Goal: Transaction & Acquisition: Purchase product/service

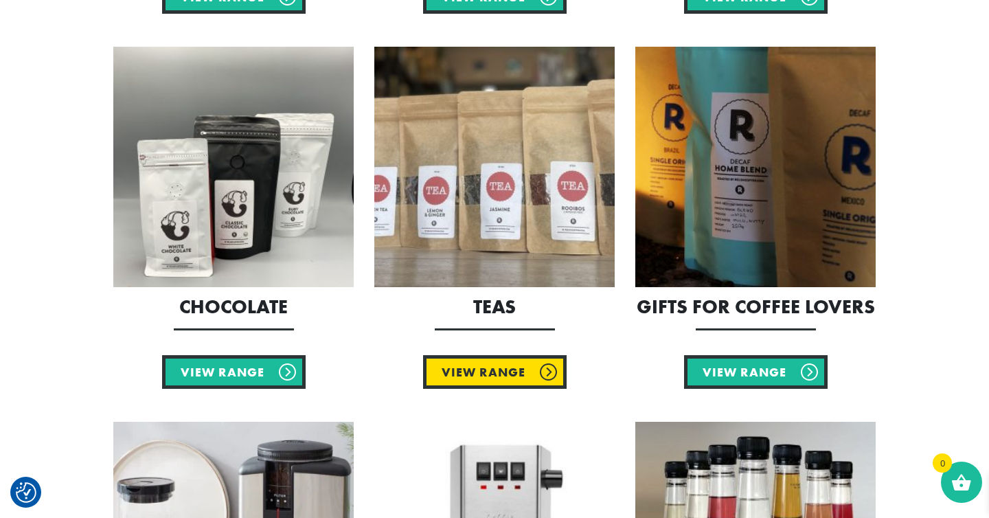
scroll to position [1422, 0]
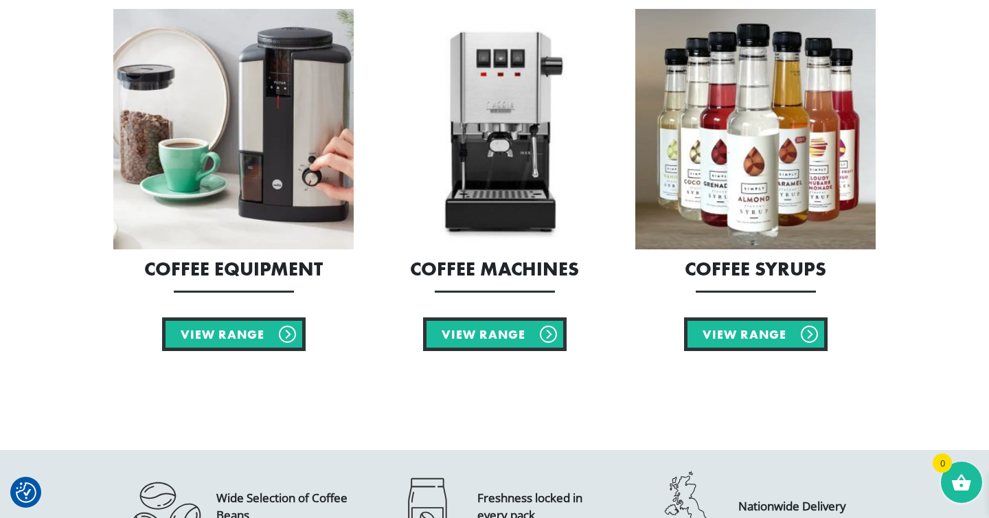
click at [274, 270] on h2 "Coffee Equipment" at bounding box center [233, 268] width 240 height 19
click at [253, 233] on img at bounding box center [233, 129] width 240 height 240
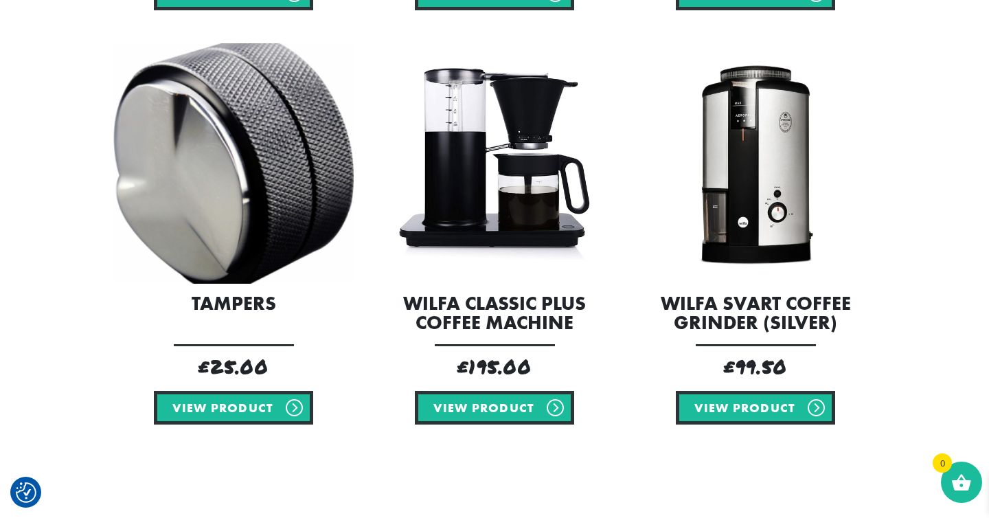
scroll to position [1556, 0]
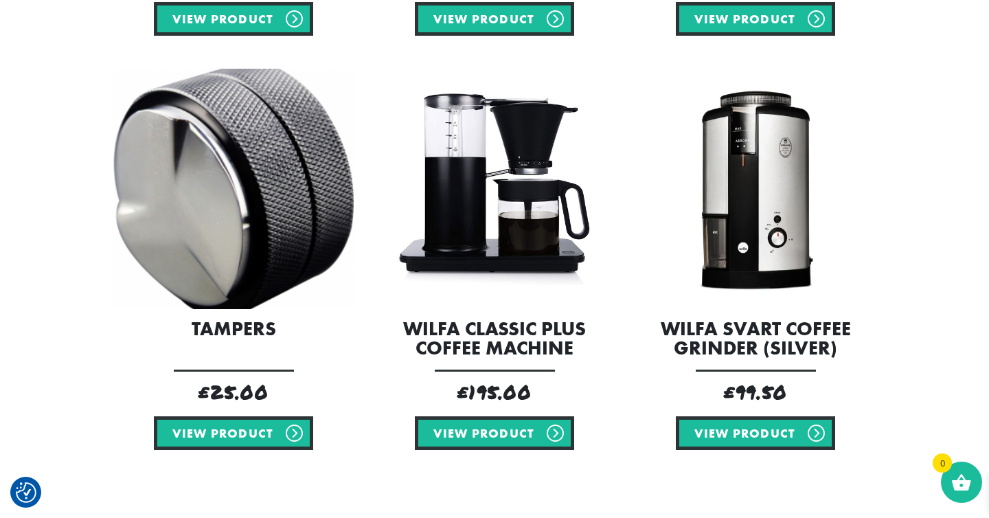
click at [758, 219] on img at bounding box center [755, 189] width 240 height 240
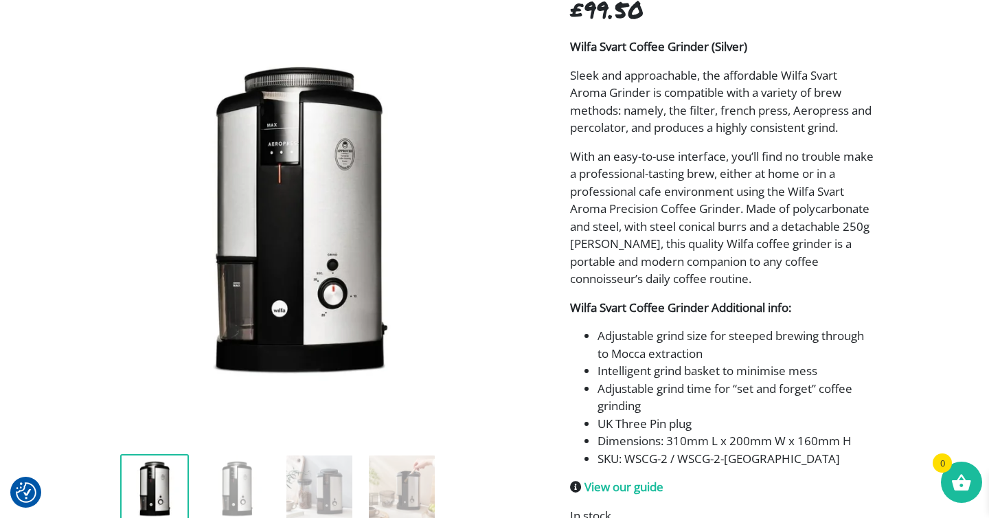
scroll to position [286, 0]
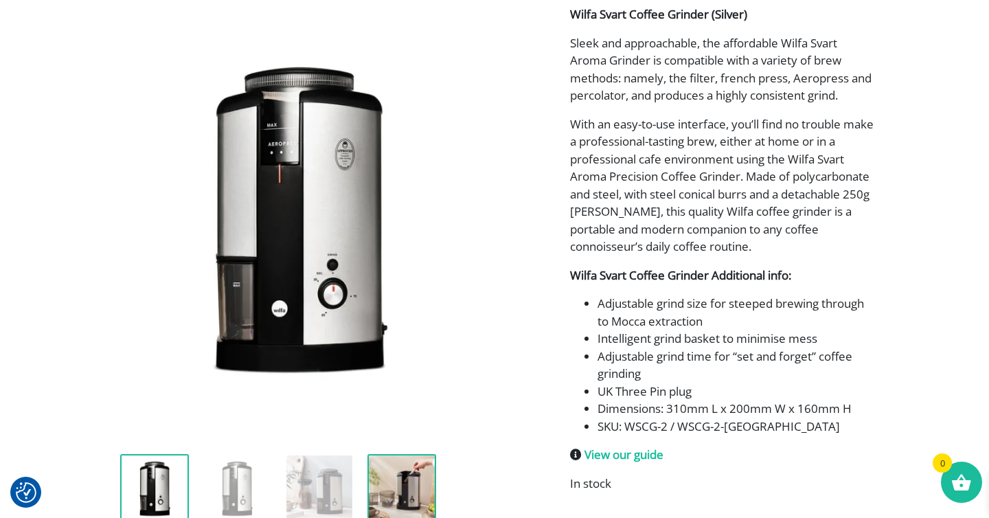
click at [419, 483] on img at bounding box center [401, 488] width 69 height 69
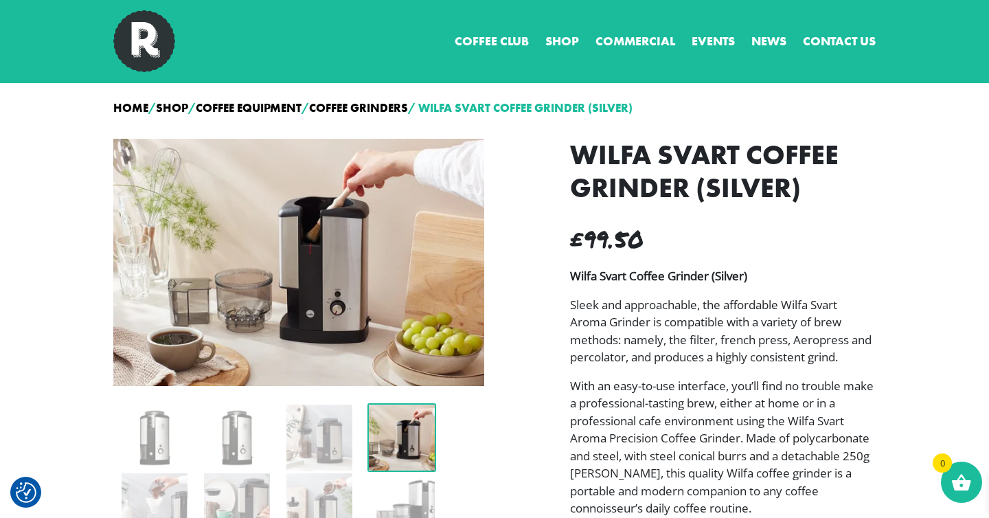
scroll to position [0, 0]
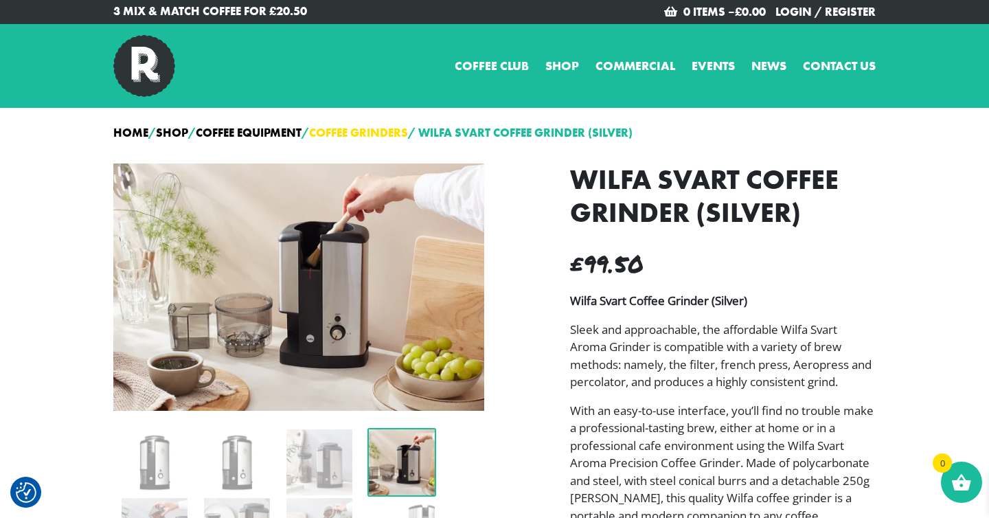
click at [390, 130] on link "Coffee Grinders" at bounding box center [358, 132] width 99 height 15
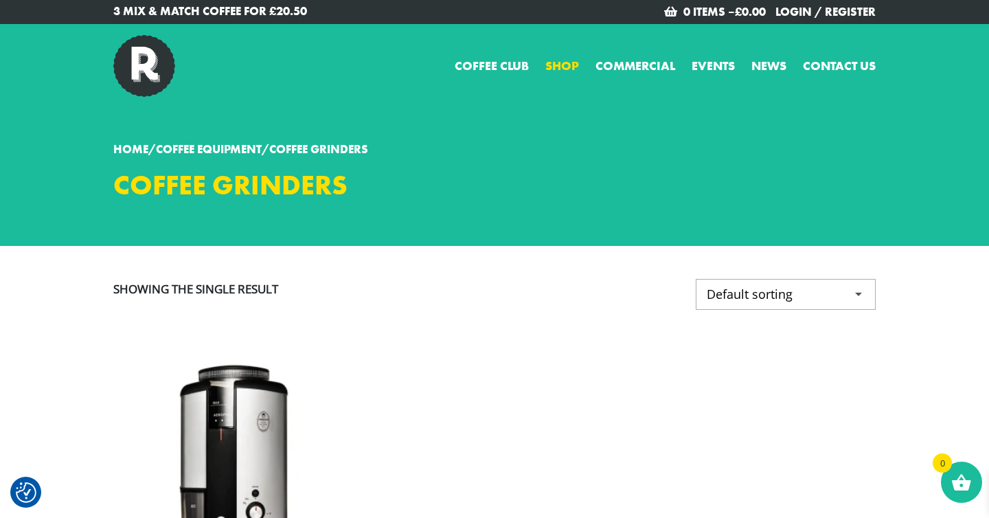
click at [554, 67] on link "Shop" at bounding box center [562, 65] width 34 height 19
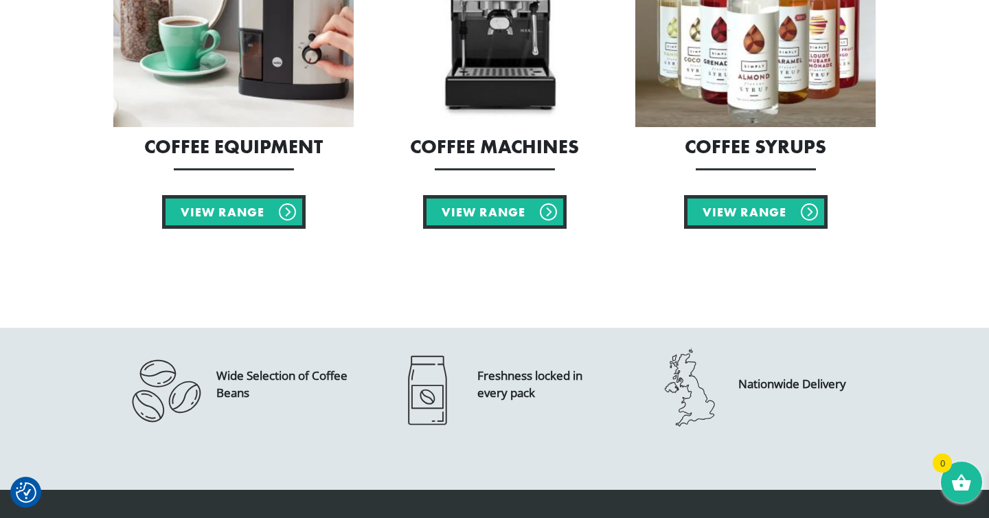
scroll to position [1532, 0]
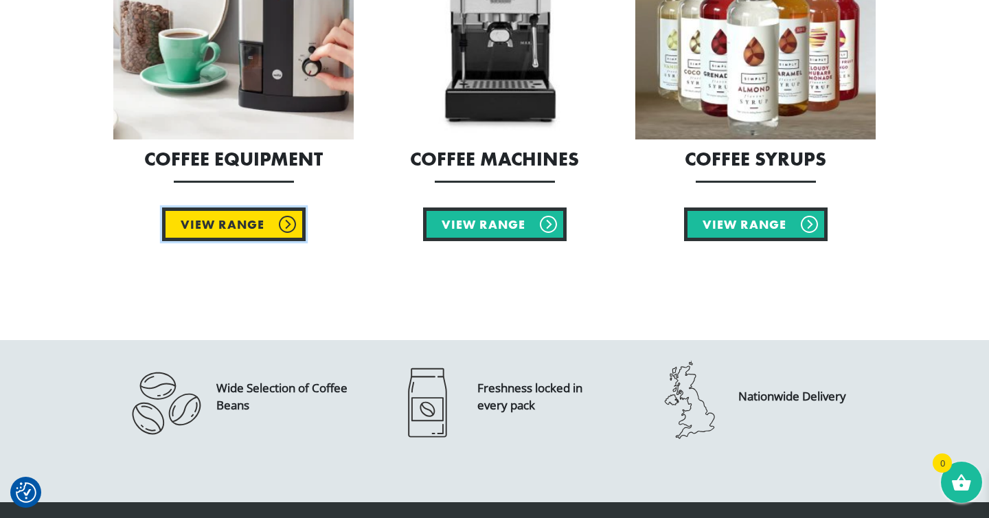
click at [258, 227] on link "View Range" at bounding box center [233, 224] width 143 height 34
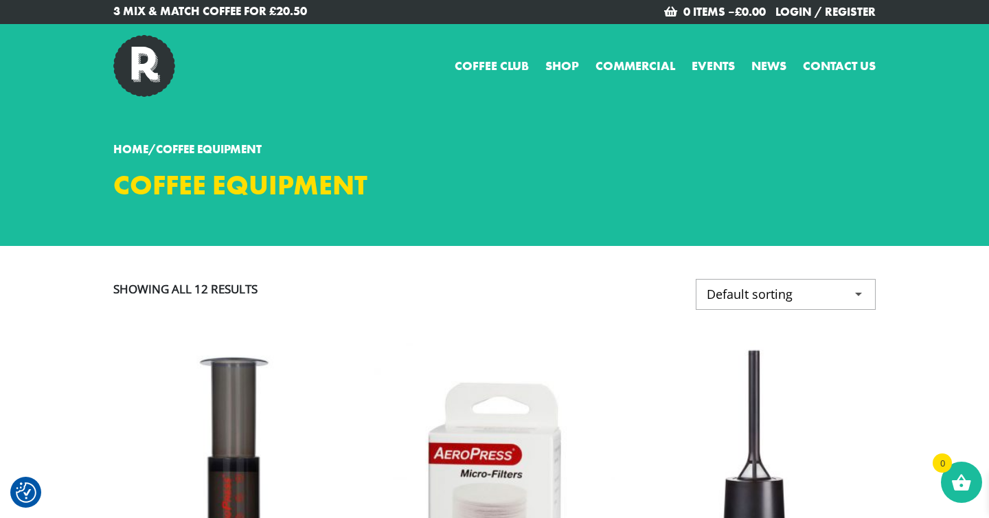
click at [253, 12] on p "3 Mix & Match Coffee for £20.50" at bounding box center [298, 12] width 371 height 18
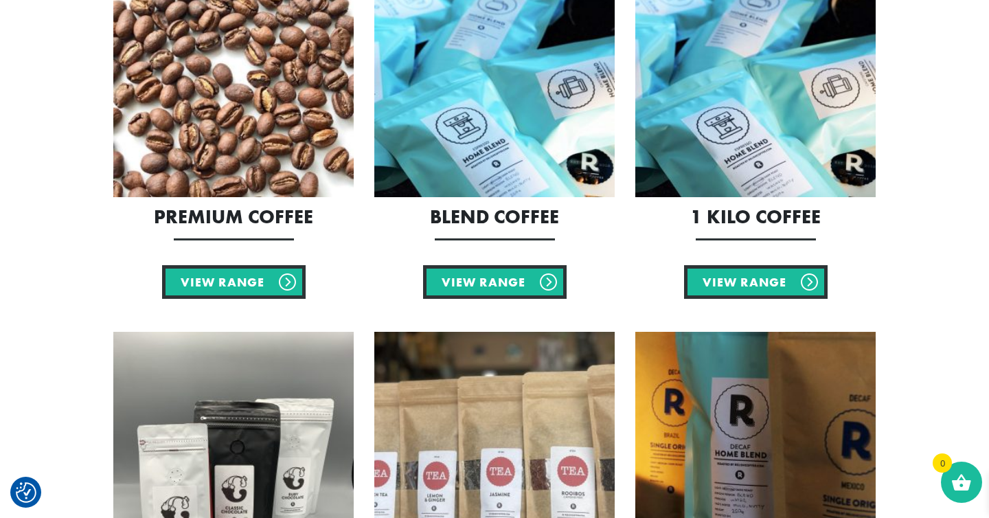
scroll to position [732, 0]
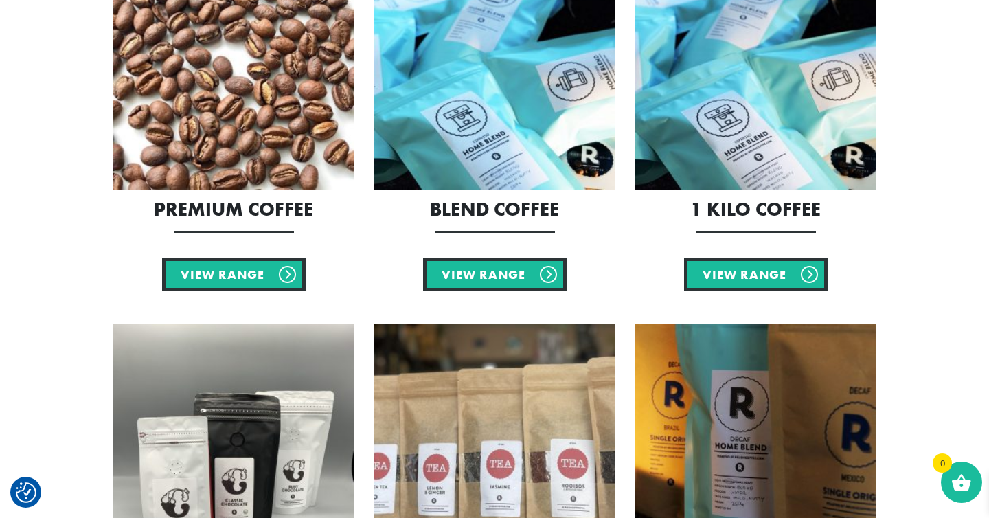
click at [741, 215] on h2 "1 Kilo Coffee" at bounding box center [755, 209] width 240 height 19
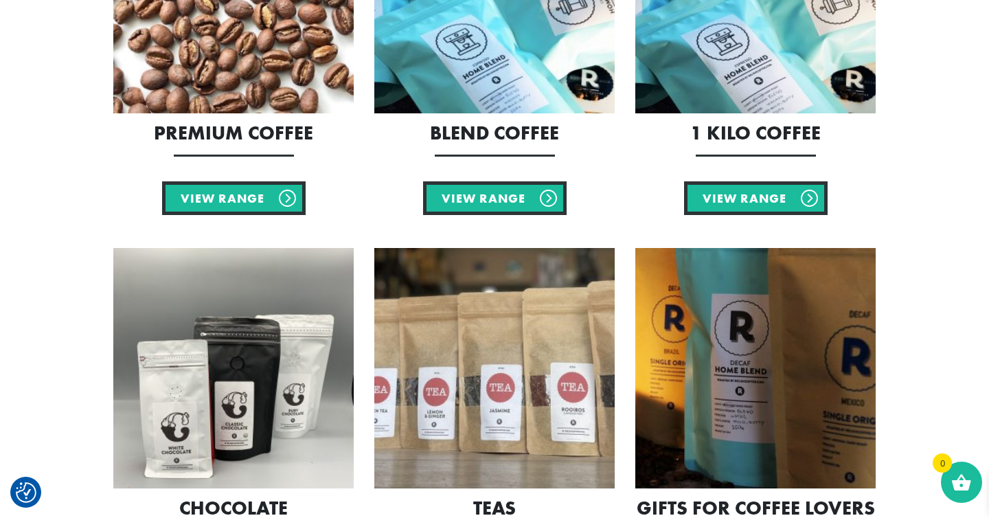
scroll to position [707, 0]
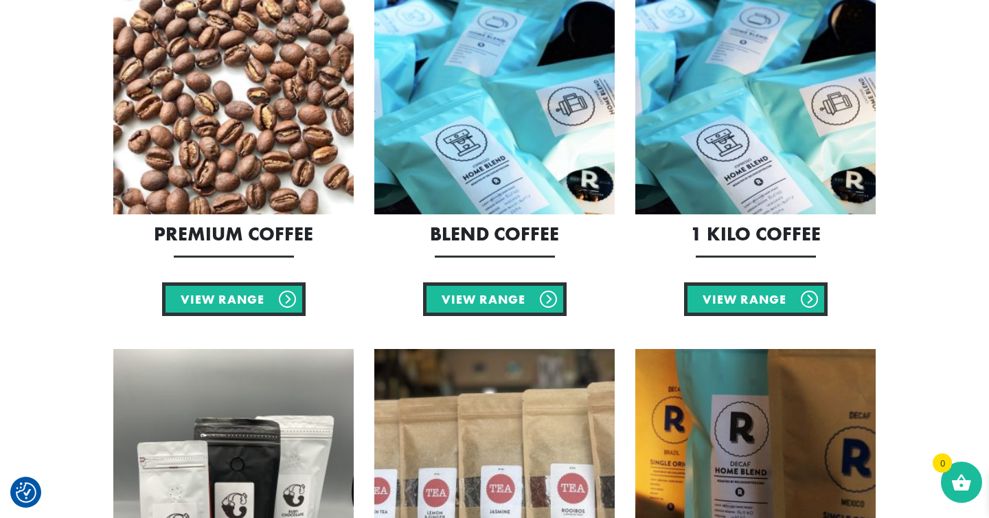
click at [733, 137] on img at bounding box center [755, 94] width 240 height 240
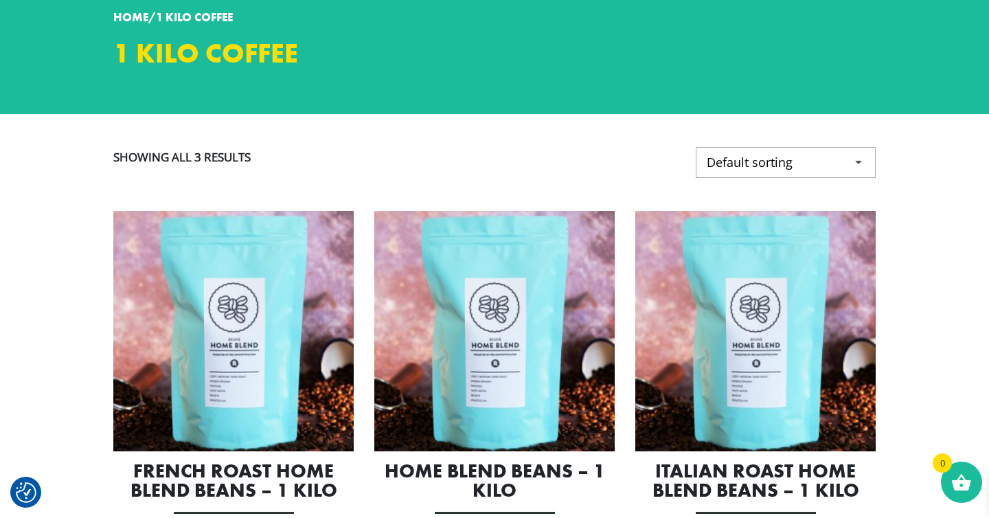
scroll to position [391, 0]
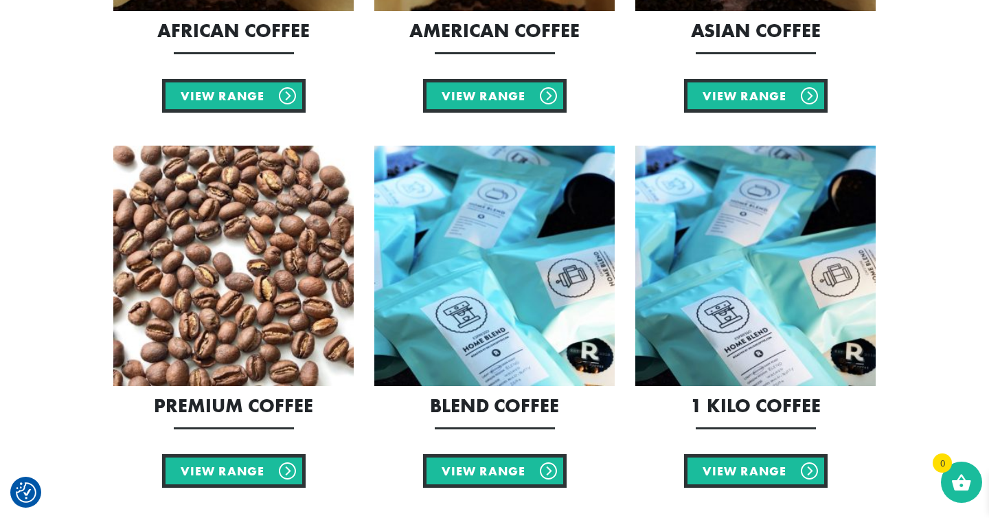
scroll to position [537, 0]
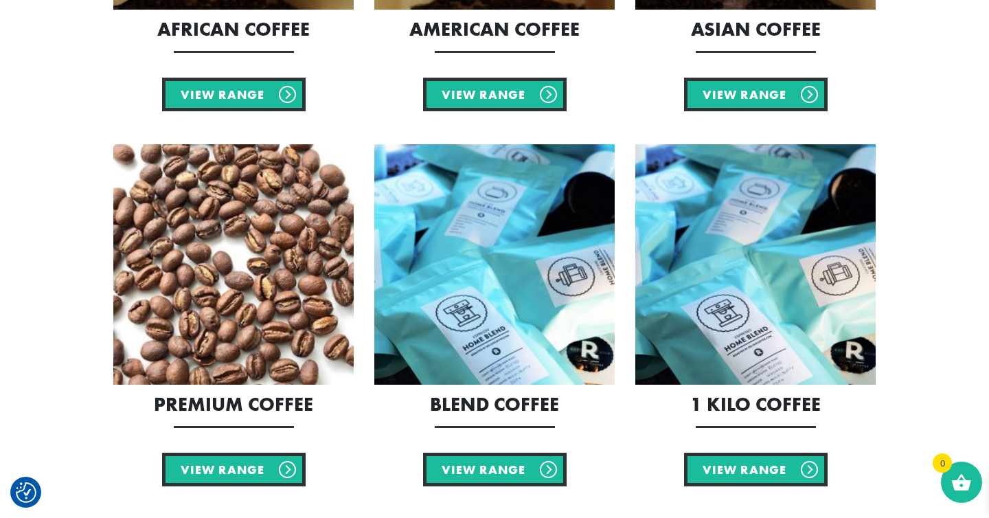
click at [430, 316] on img at bounding box center [494, 264] width 240 height 240
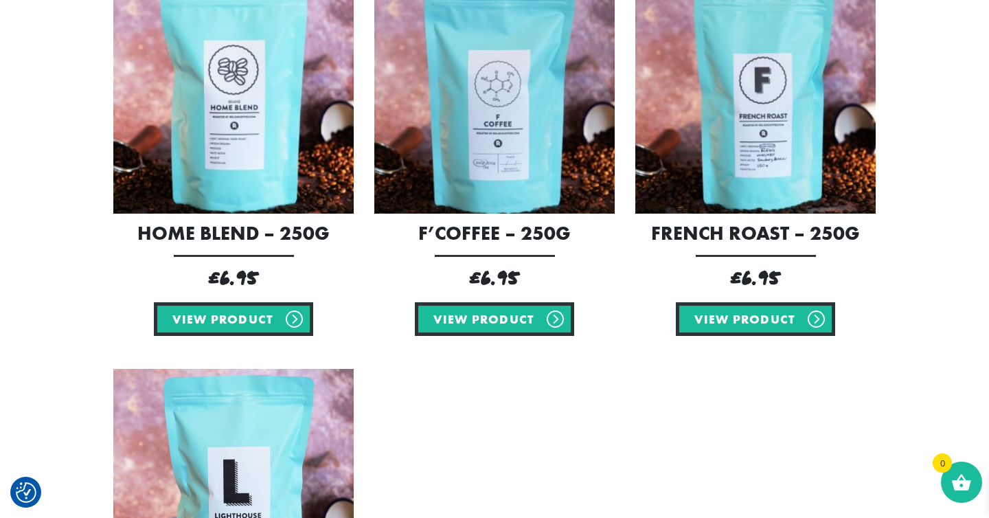
scroll to position [304, 0]
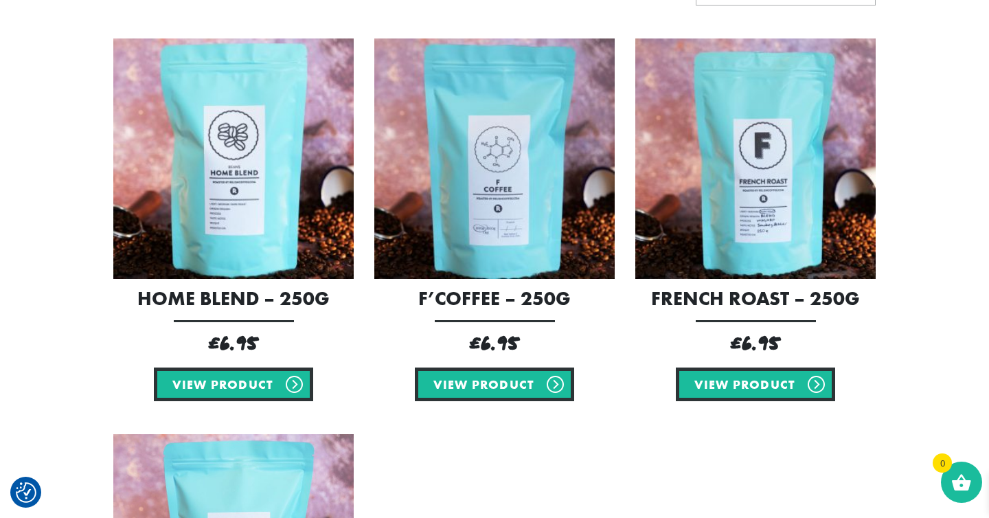
click at [461, 224] on img at bounding box center [494, 158] width 240 height 240
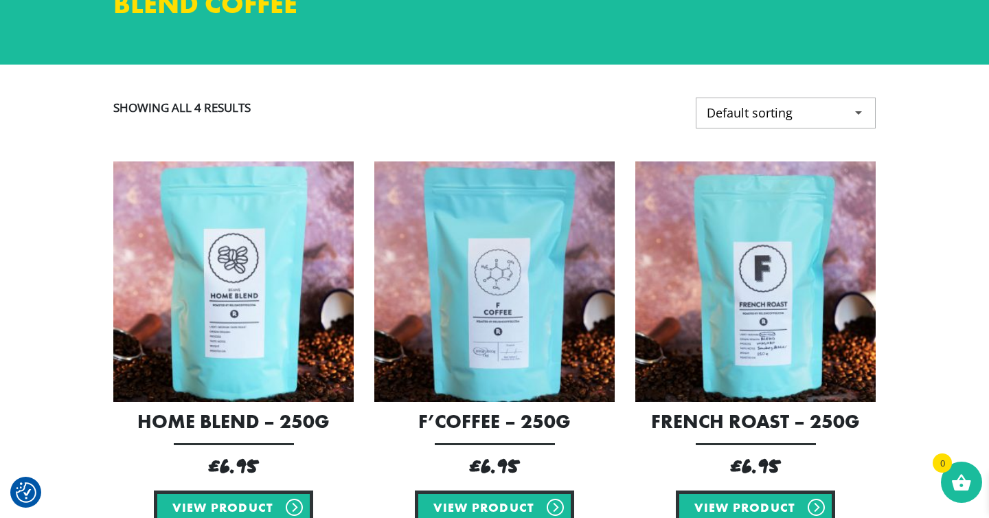
scroll to position [183, 0]
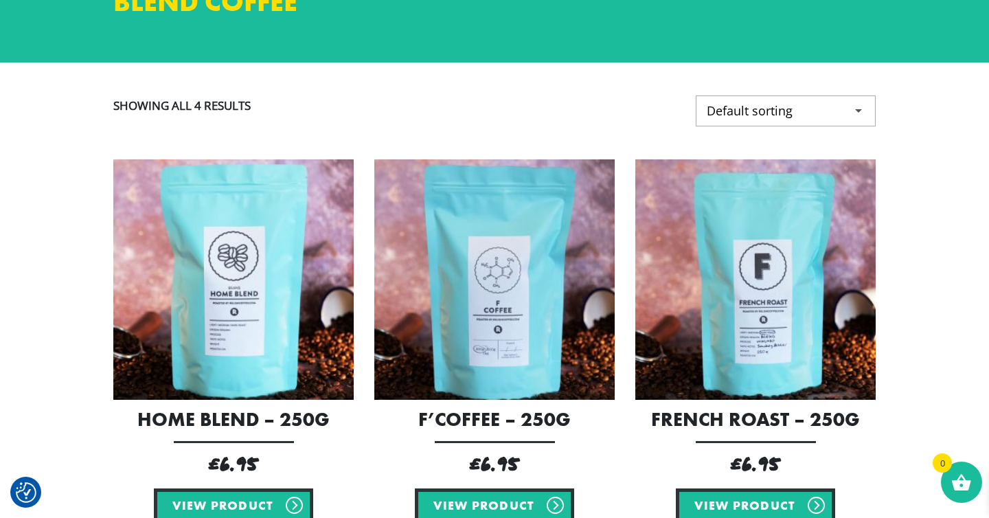
click at [254, 294] on img at bounding box center [233, 279] width 240 height 240
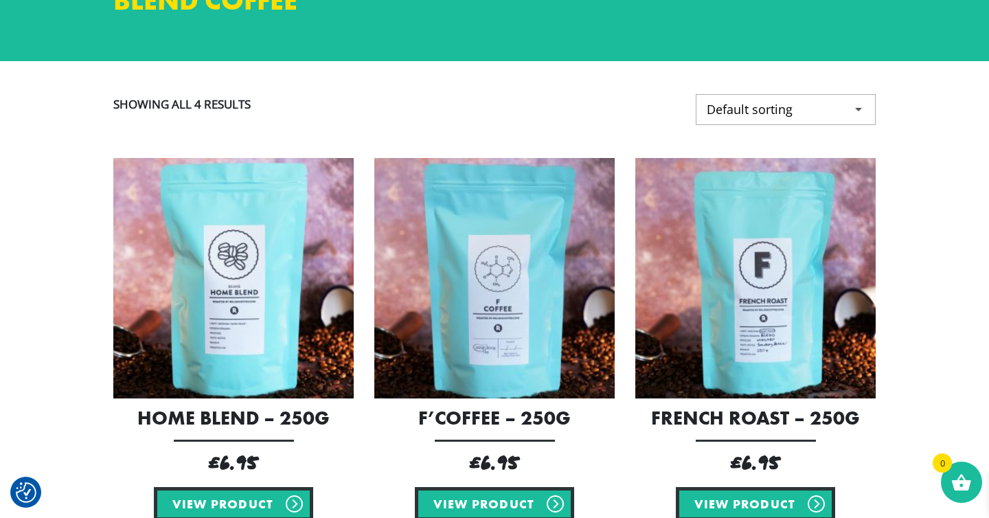
click at [738, 328] on img at bounding box center [755, 278] width 240 height 240
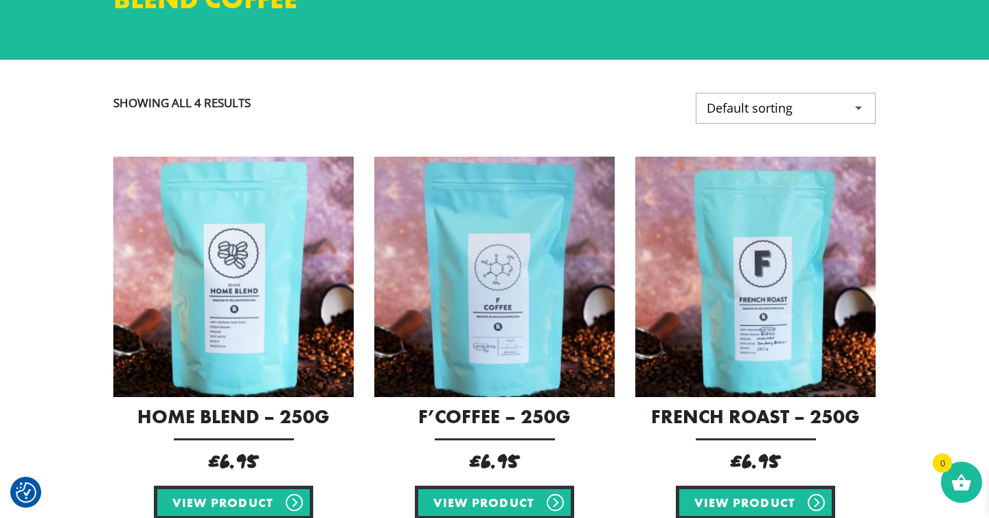
click at [521, 231] on img at bounding box center [494, 277] width 240 height 240
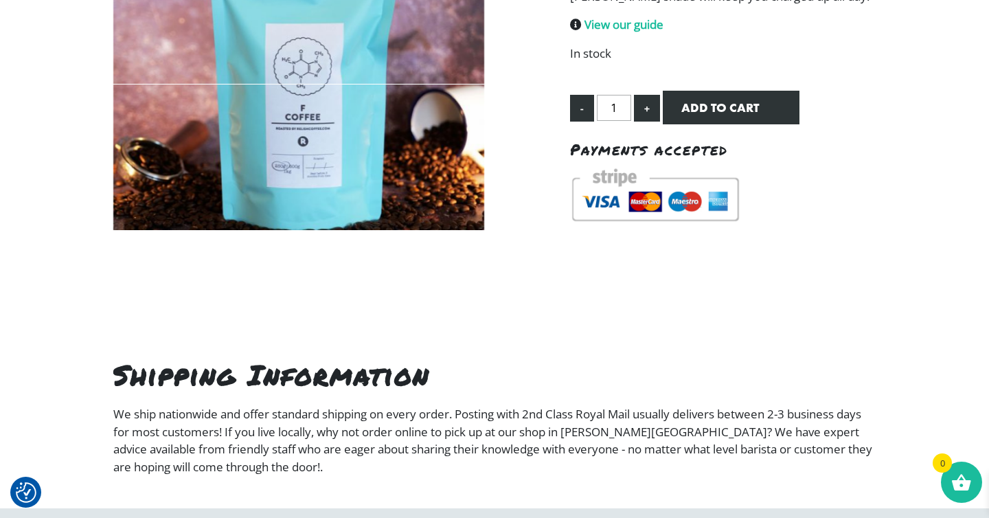
scroll to position [41, 0]
